Goal: Navigation & Orientation: Understand site structure

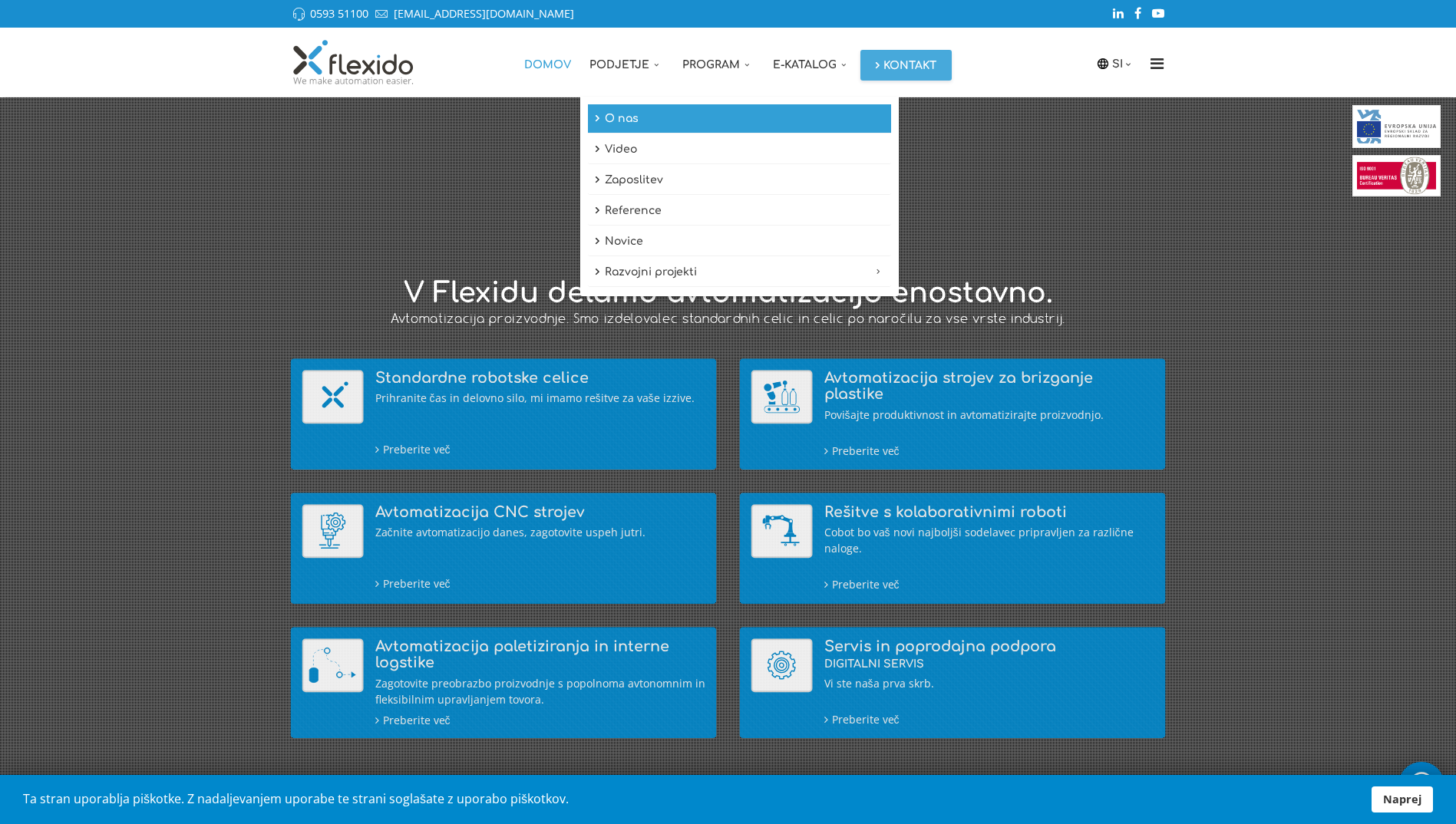
click at [642, 127] on link "O nas" at bounding box center [739, 118] width 303 height 29
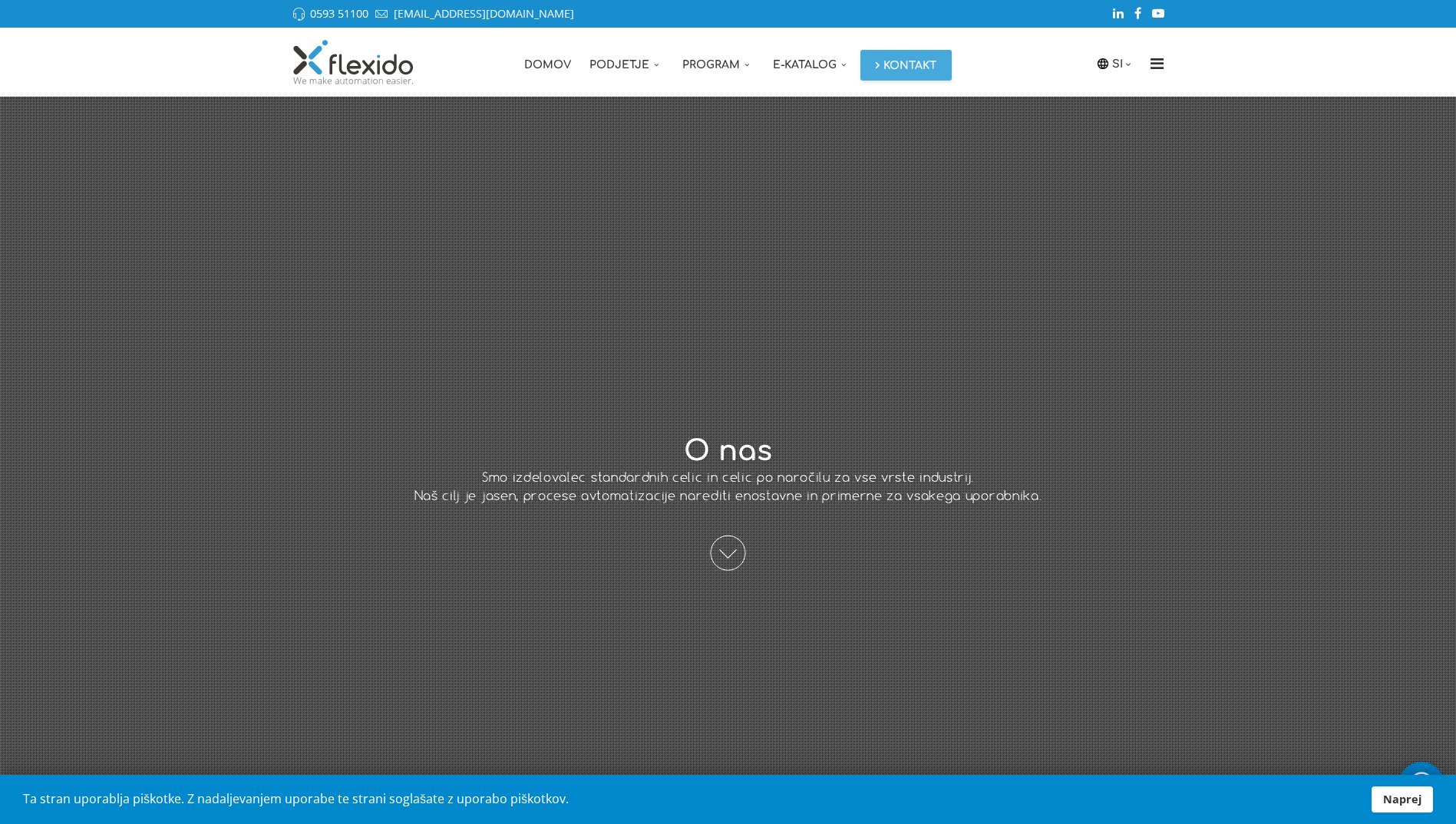
click at [727, 546] on span at bounding box center [729, 553] width 35 height 35
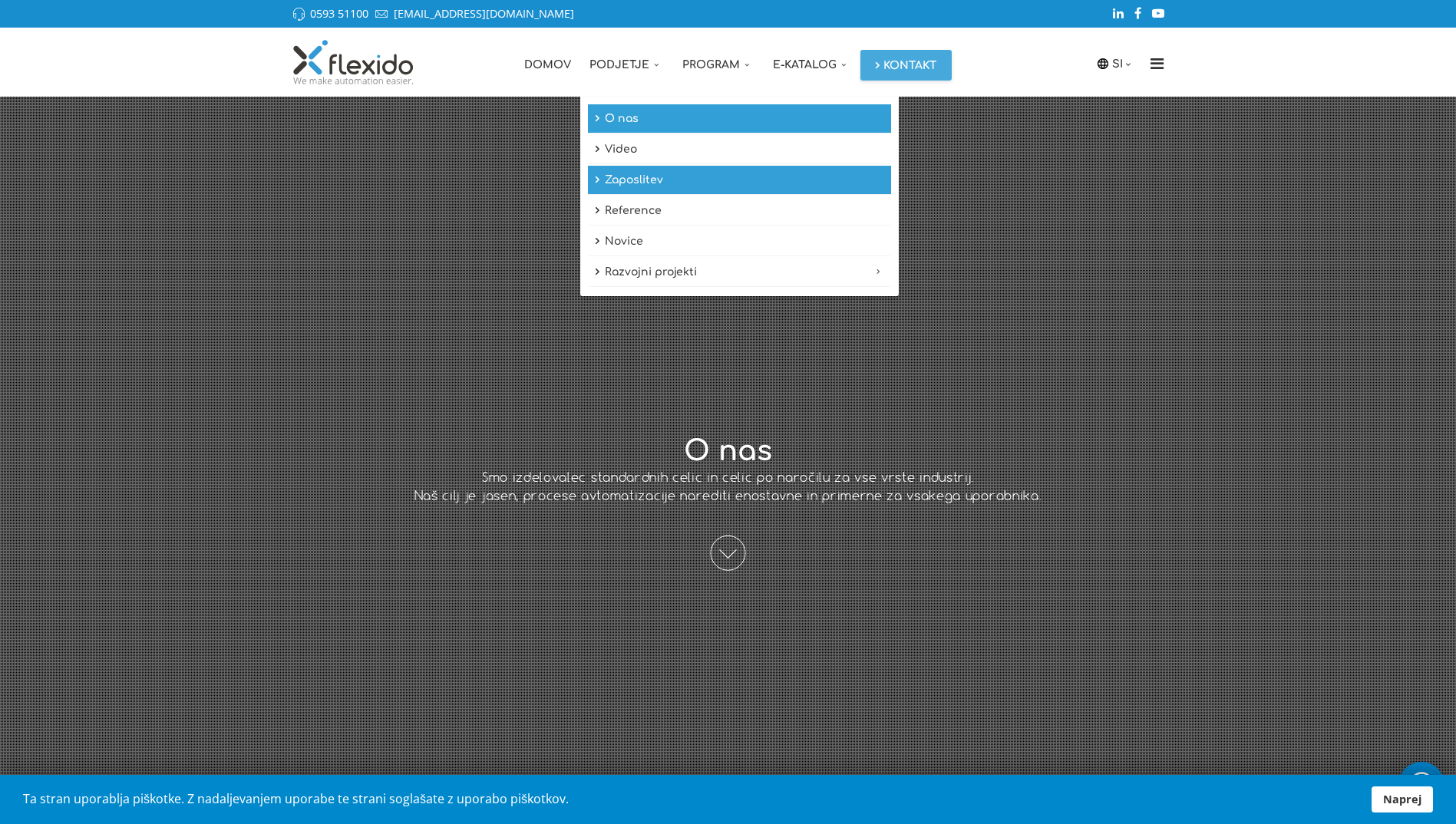
click at [644, 179] on link "Zaposlitev" at bounding box center [739, 179] width 303 height 29
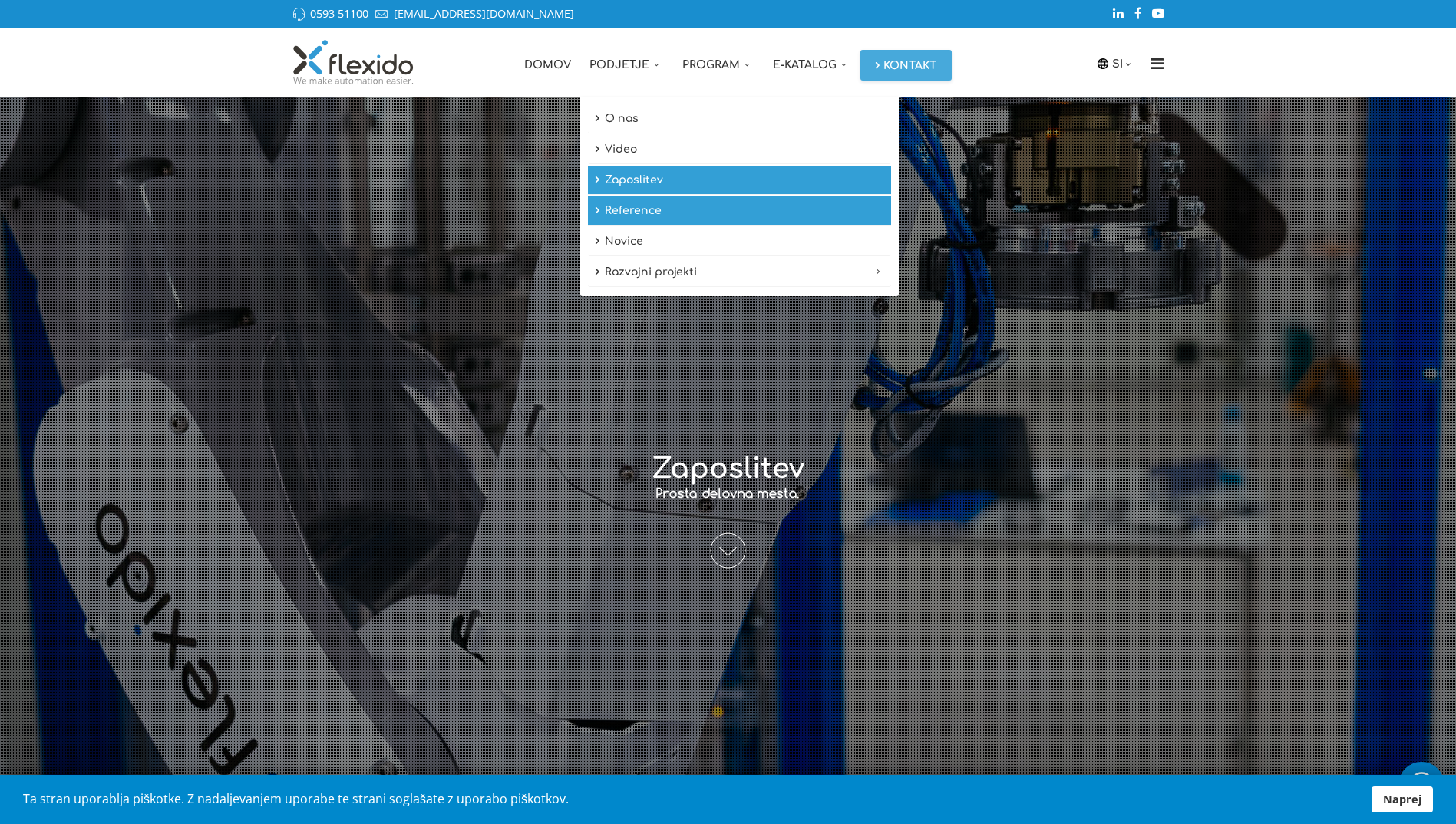
click at [662, 217] on link "Reference" at bounding box center [739, 210] width 303 height 29
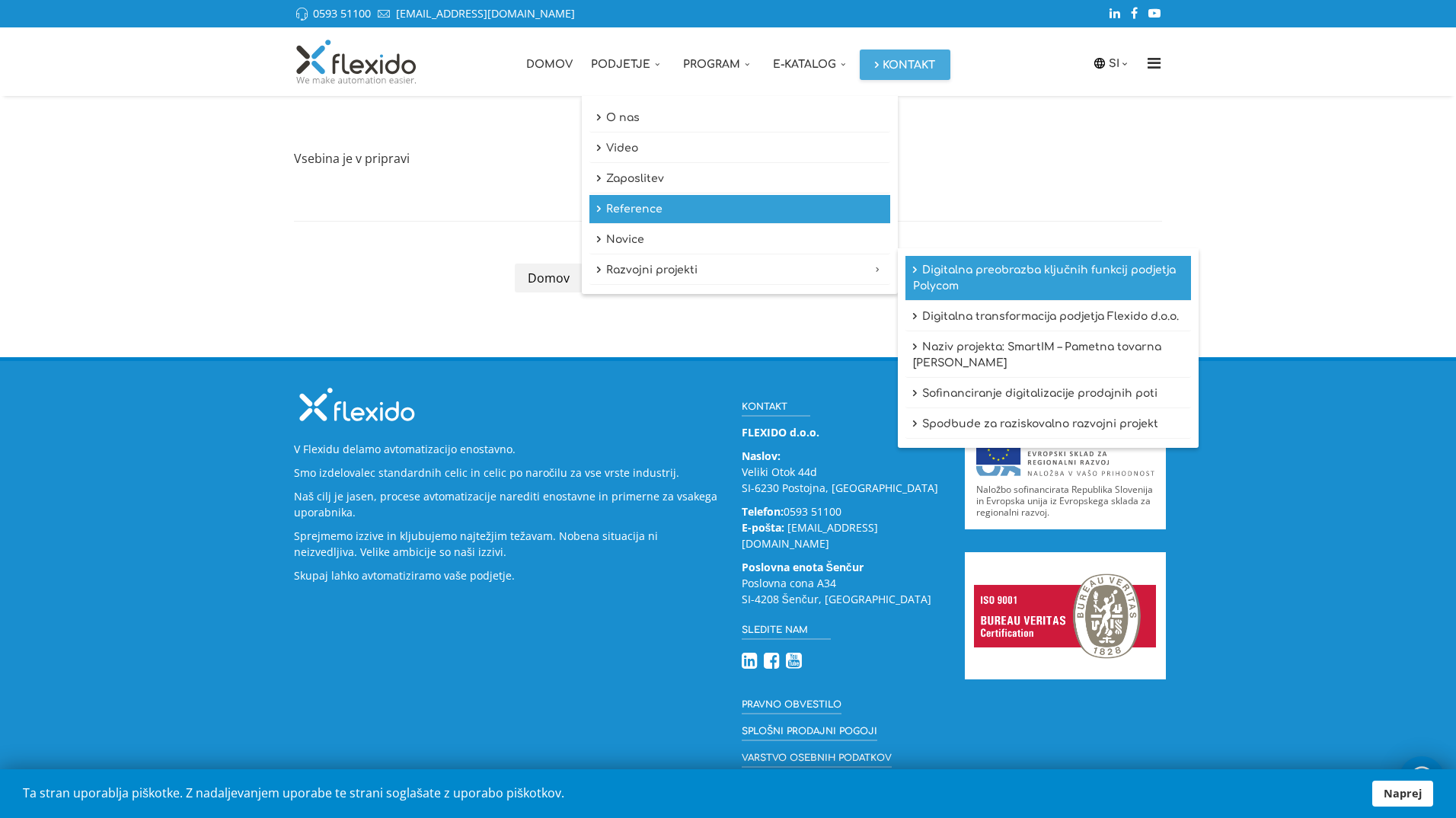
click at [1039, 276] on link "Digitalna preobrazba ključnih funkcij podjetja Polycom" at bounding box center [1048, 278] width 285 height 45
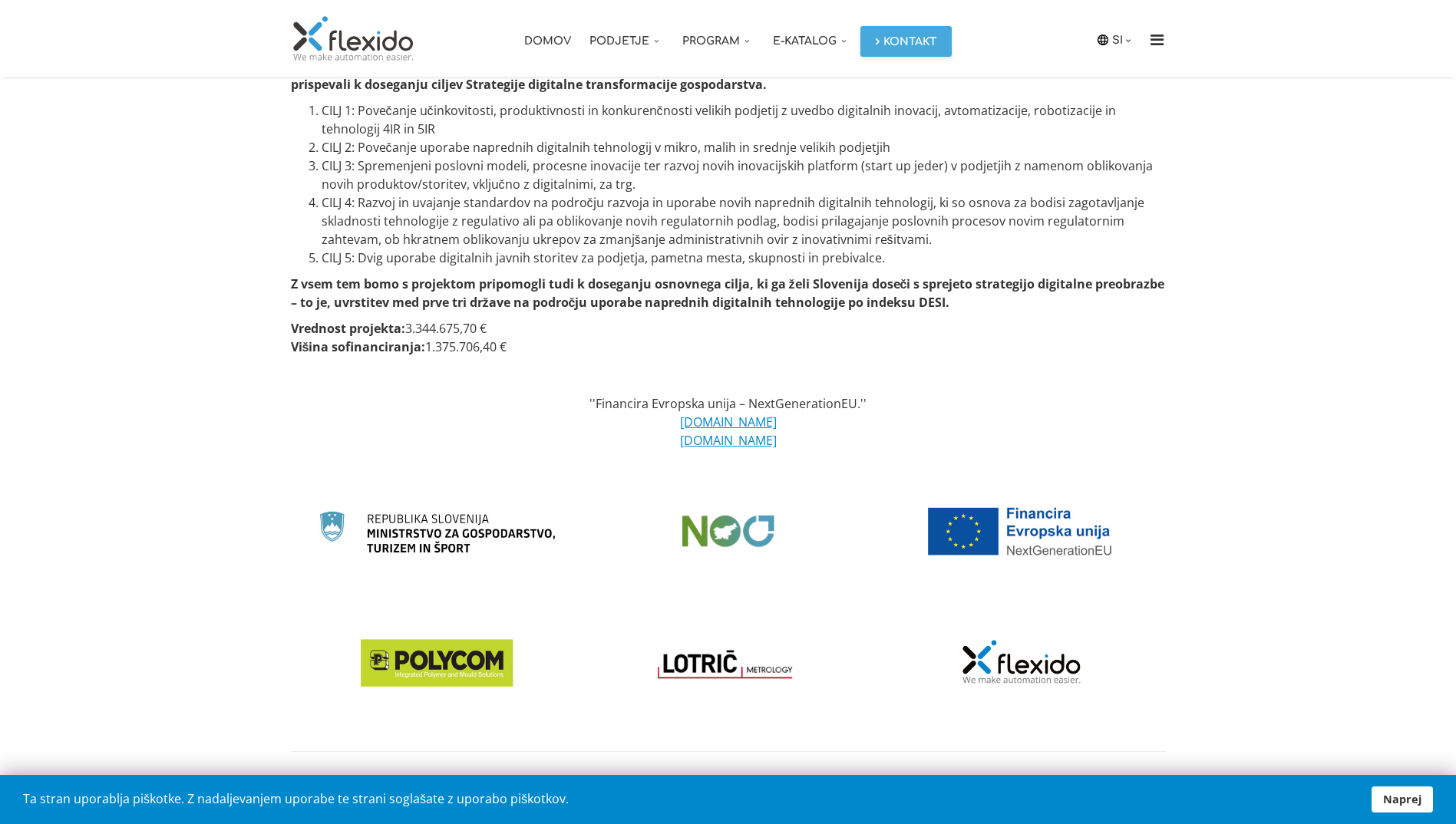
scroll to position [513, 0]
